Goal: Task Accomplishment & Management: Manage account settings

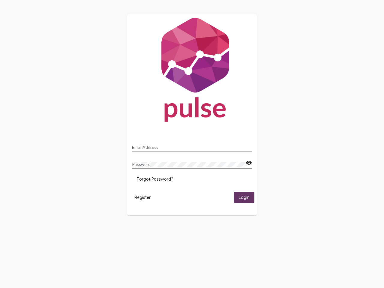
click at [192, 145] on input "Email Address" at bounding box center [192, 147] width 120 height 5
click at [249, 163] on mat-icon "visibility" at bounding box center [249, 162] width 6 height 7
click at [155, 179] on span "Forgot Password?" at bounding box center [155, 178] width 36 height 5
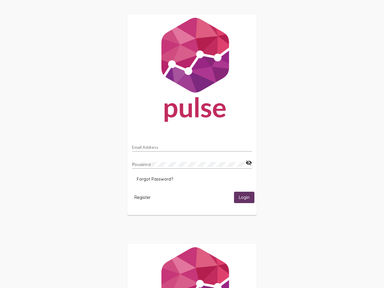
click at [142, 197] on span "Register" at bounding box center [142, 197] width 16 height 5
